Goal: Information Seeking & Learning: Learn about a topic

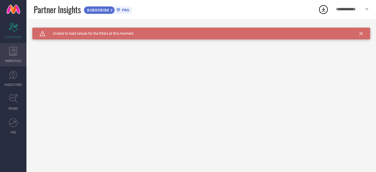
click at [10, 54] on icon at bounding box center [13, 51] width 8 height 9
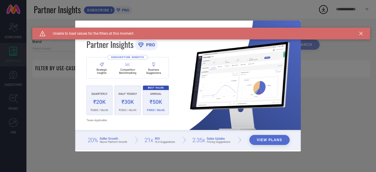
type input "1 STOP FASHION"
type input "All"
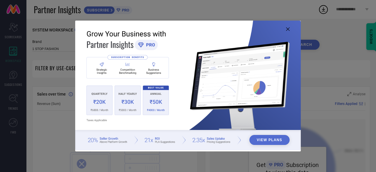
click at [20, 88] on div "View Plans" at bounding box center [188, 86] width 376 height 172
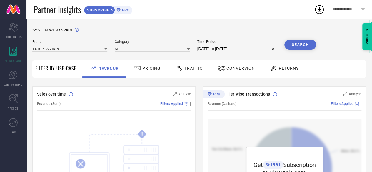
click at [151, 71] on span "Pricing" at bounding box center [151, 68] width 18 height 5
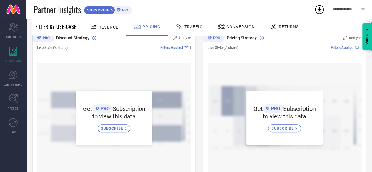
scroll to position [59, 0]
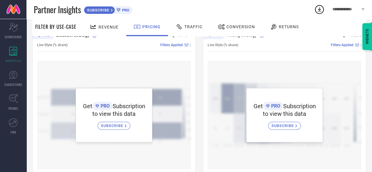
click at [194, 22] on div "Traffic" at bounding box center [189, 27] width 30 height 10
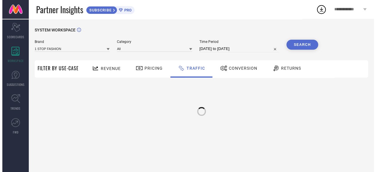
scroll to position [0, 0]
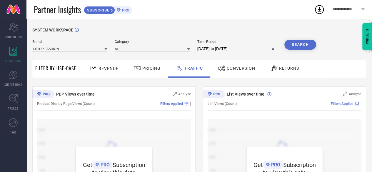
click at [236, 70] on span "Conversion" at bounding box center [241, 68] width 29 height 5
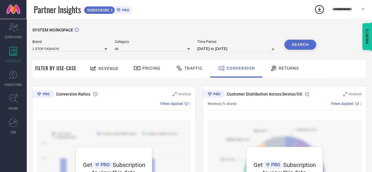
click at [44, 68] on span "Filter By Use-Case" at bounding box center [55, 68] width 41 height 7
click at [12, 89] on link "SUGGESTIONS" at bounding box center [13, 79] width 26 height 24
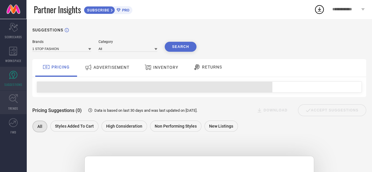
click at [15, 109] on span "TRENDS" at bounding box center [13, 108] width 10 height 4
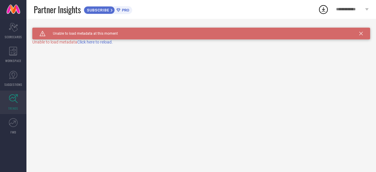
click at [93, 43] on span "Click here to reload." at bounding box center [95, 42] width 36 height 5
